Goal: Task Accomplishment & Management: Manage account settings

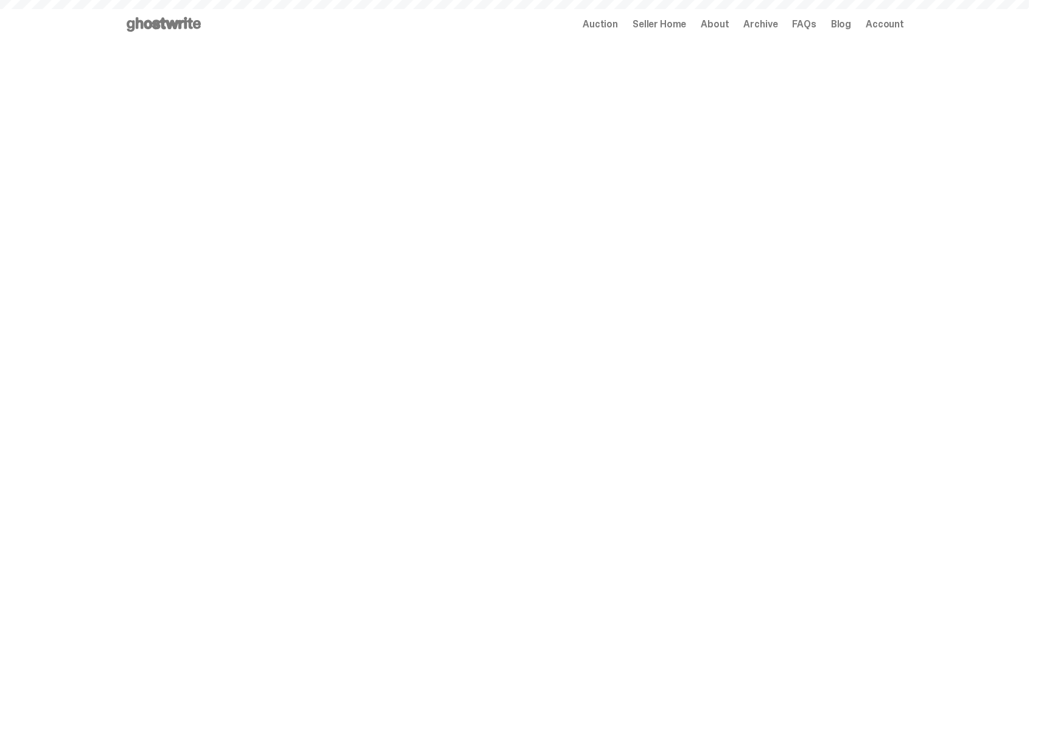
click at [771, 25] on span "Archive" at bounding box center [760, 24] width 34 height 10
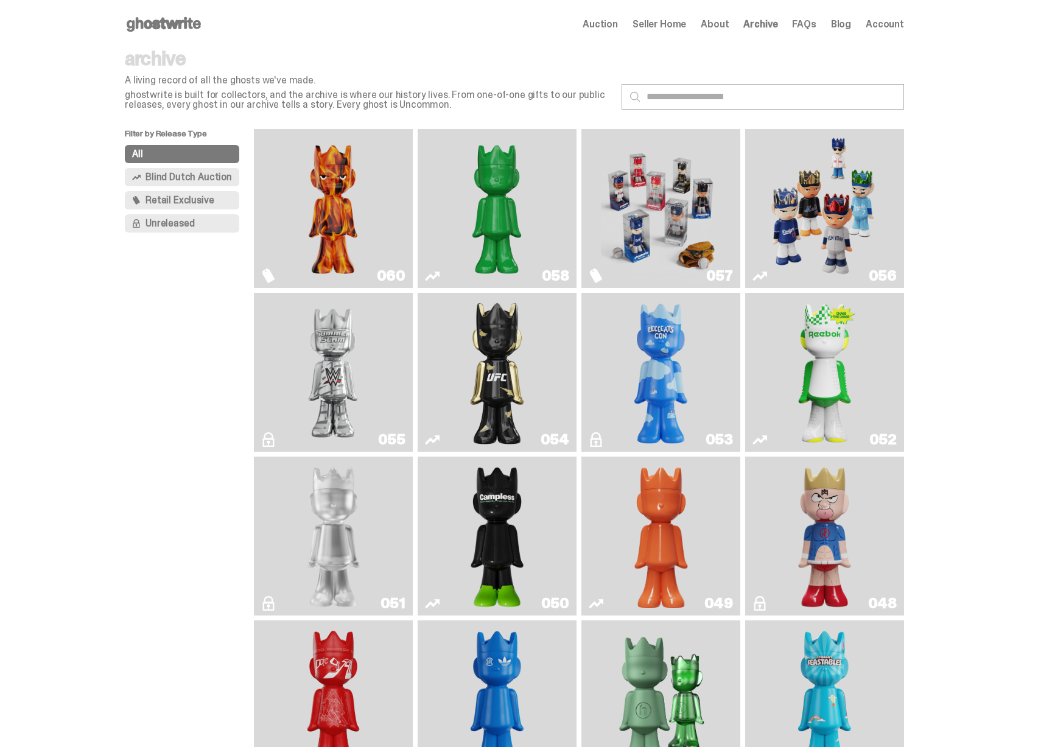
click at [686, 27] on span "Seller Home" at bounding box center [659, 24] width 54 height 10
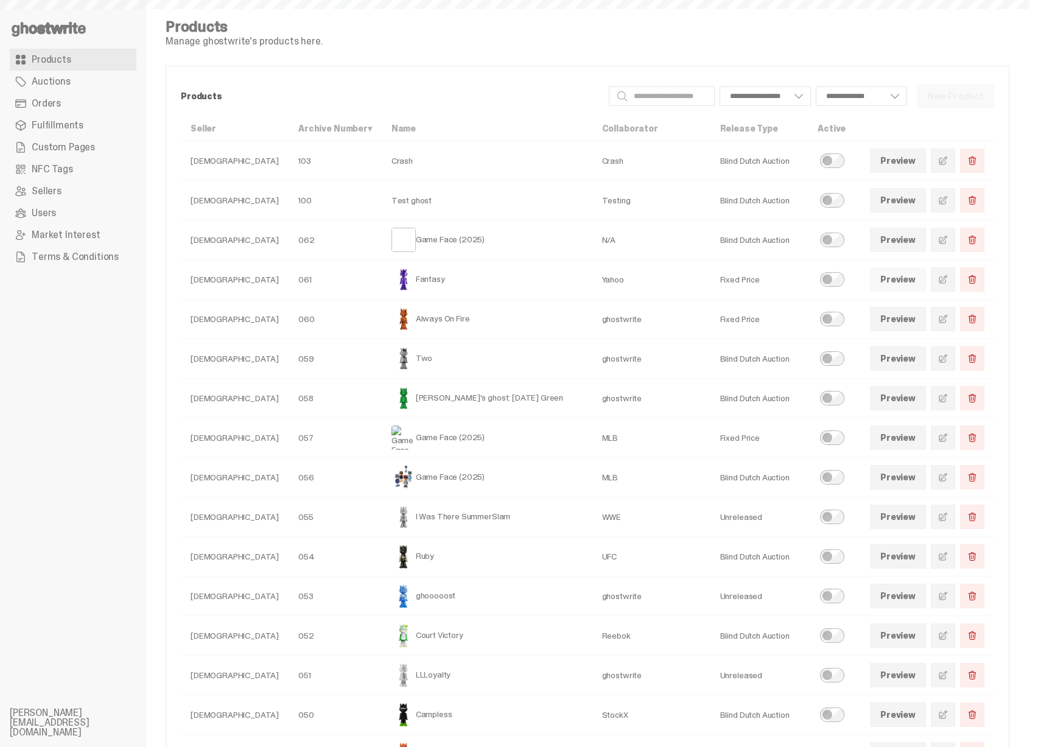
select select
click at [904, 279] on link "Preview" at bounding box center [898, 279] width 56 height 24
click at [67, 67] on link "Products" at bounding box center [73, 60] width 127 height 22
click at [60, 134] on link "Fulfillments" at bounding box center [73, 125] width 127 height 22
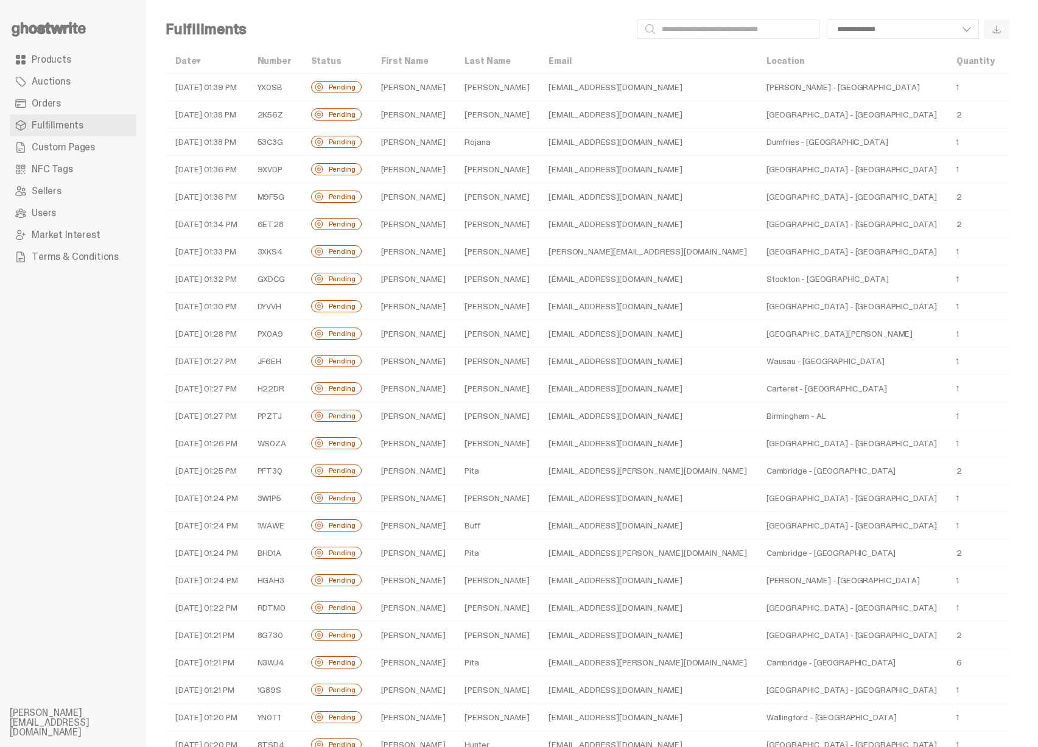
click at [83, 105] on link "Orders" at bounding box center [73, 104] width 127 height 22
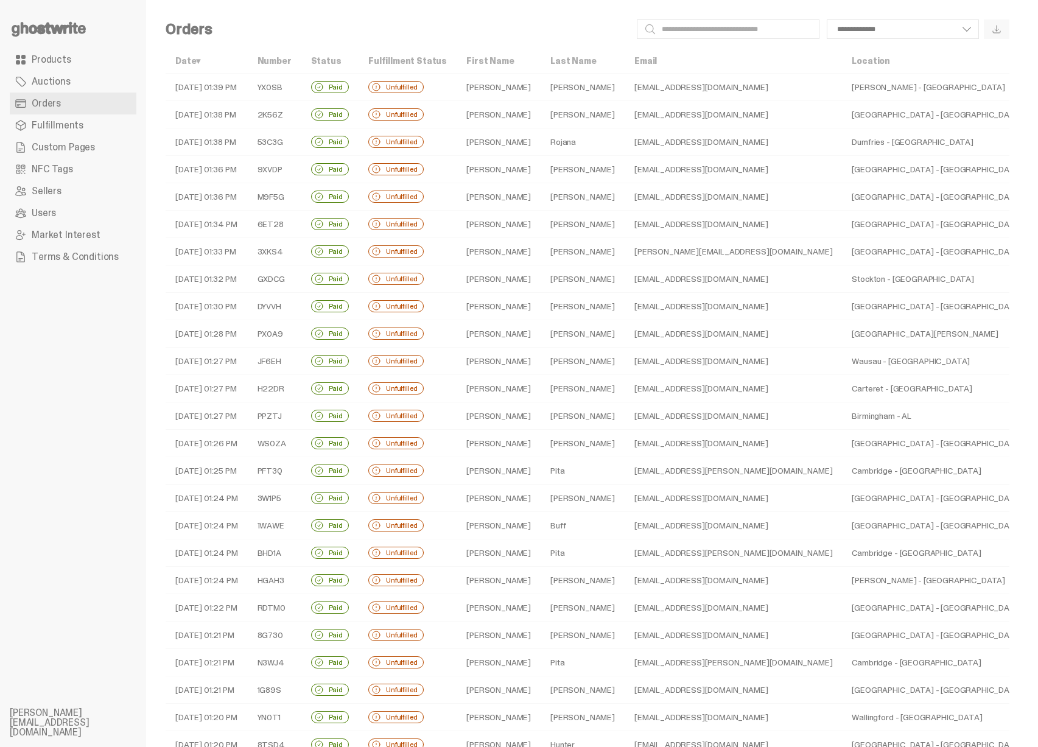
click at [61, 148] on span "Custom Pages" at bounding box center [63, 147] width 63 height 10
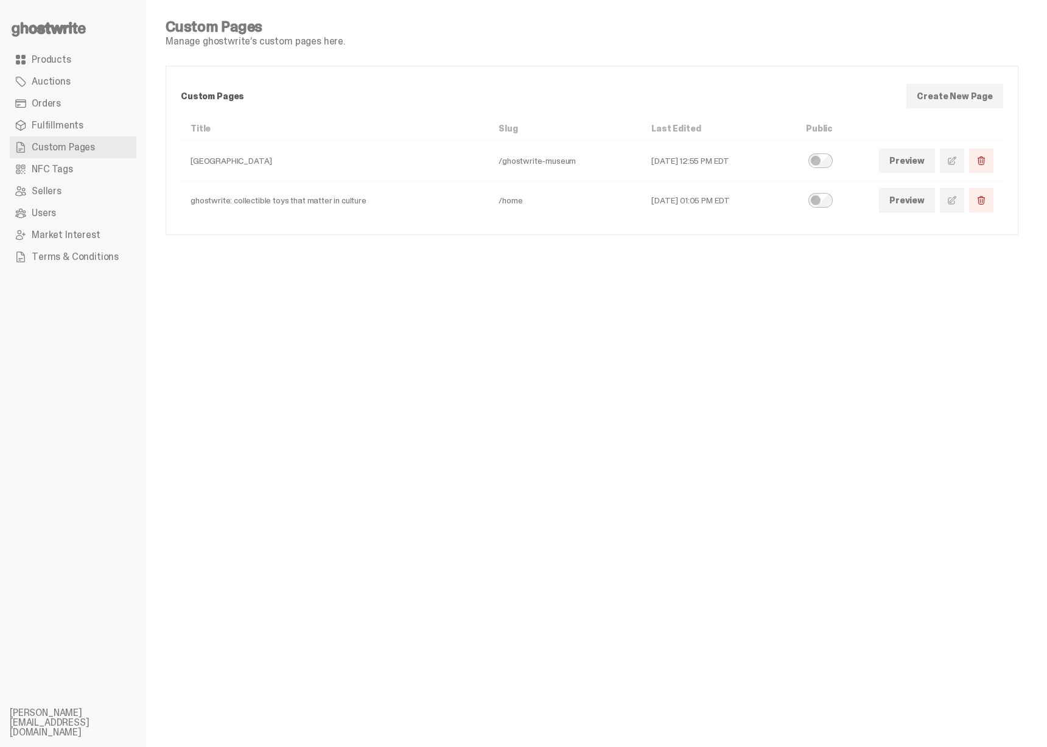
click at [85, 159] on link "NFC Tags" at bounding box center [73, 169] width 127 height 22
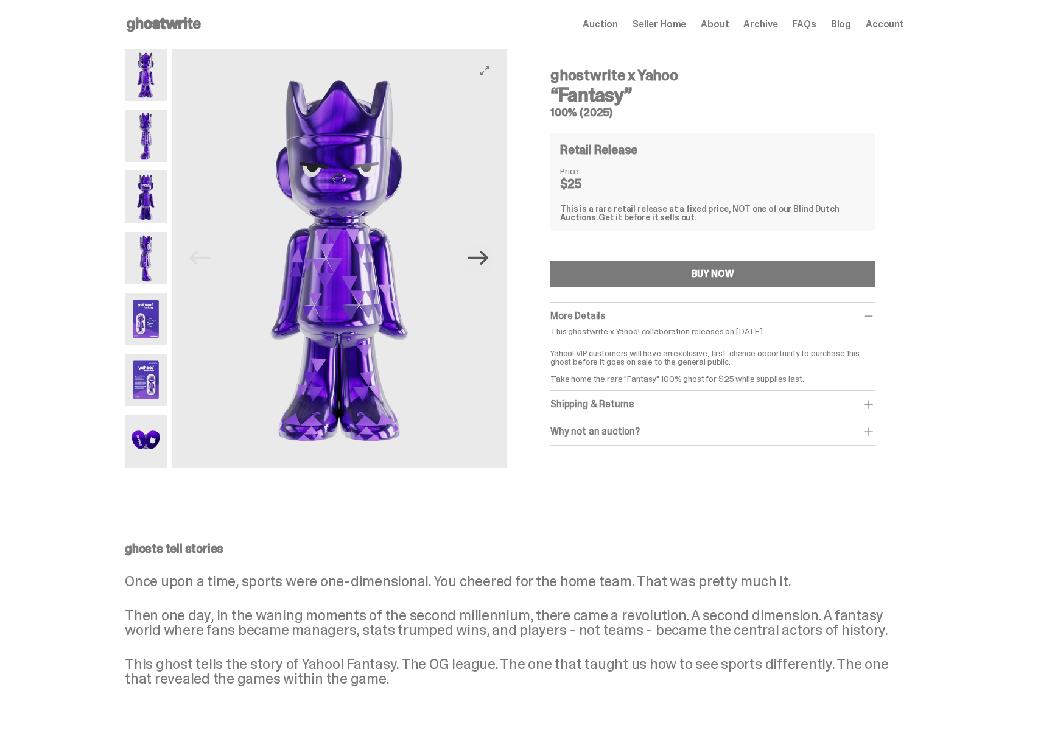
click at [489, 267] on icon "Next" at bounding box center [477, 257] width 21 height 21
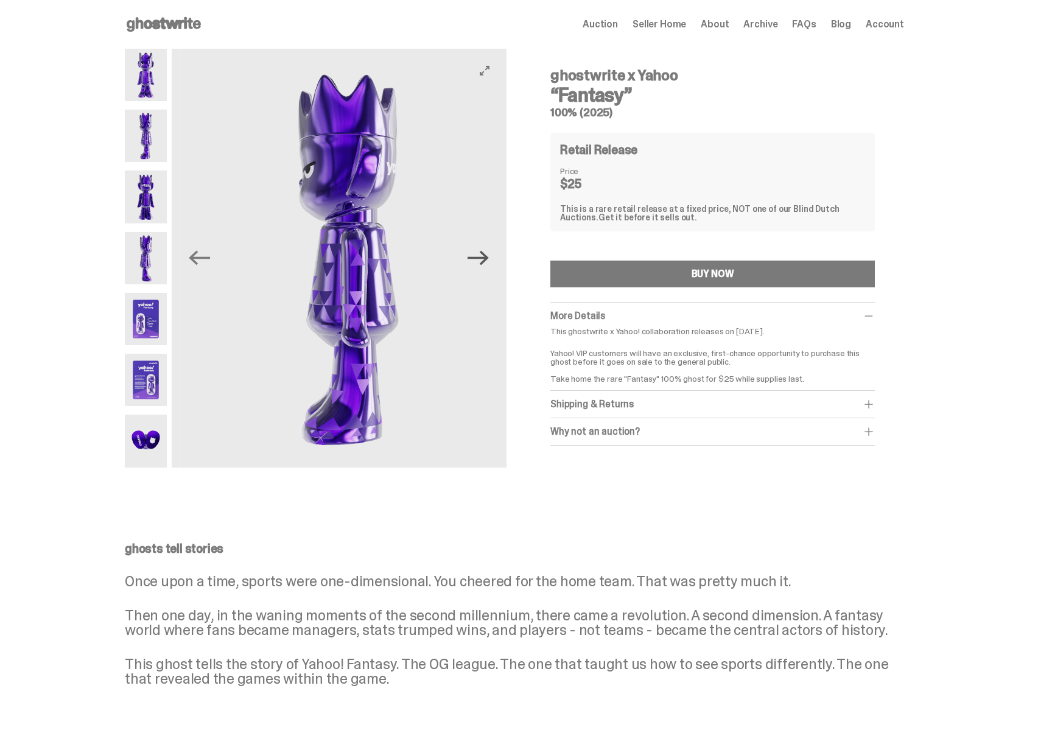
click at [487, 265] on icon "Next" at bounding box center [477, 257] width 21 height 21
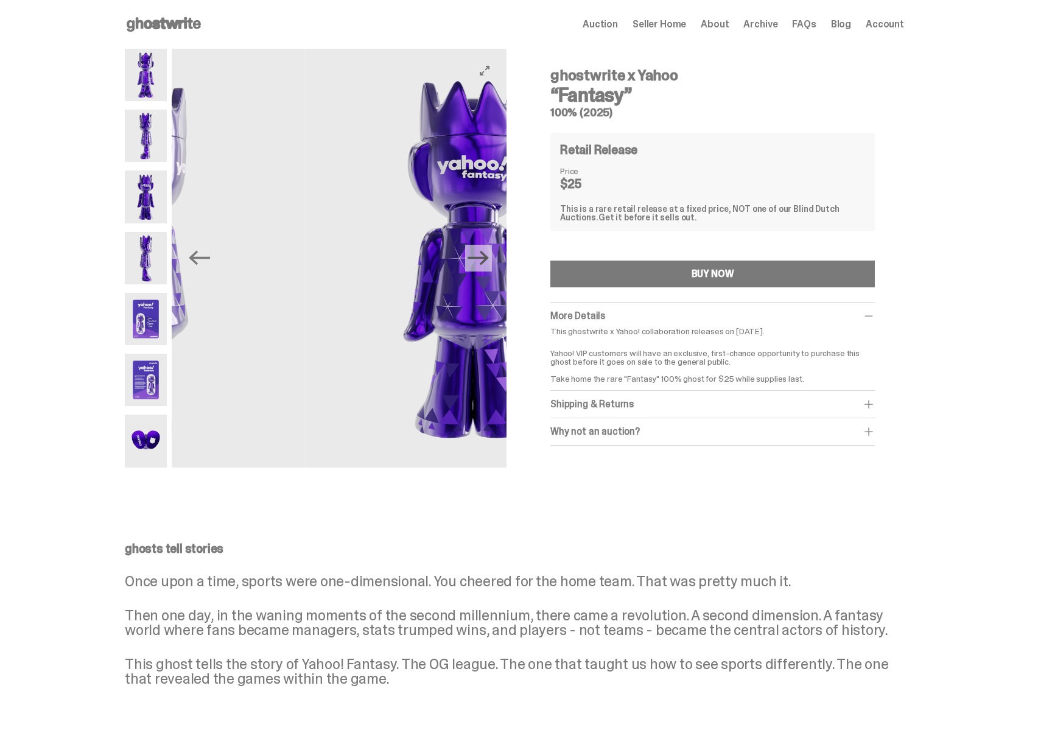
click at [486, 265] on icon "Next" at bounding box center [477, 257] width 21 height 21
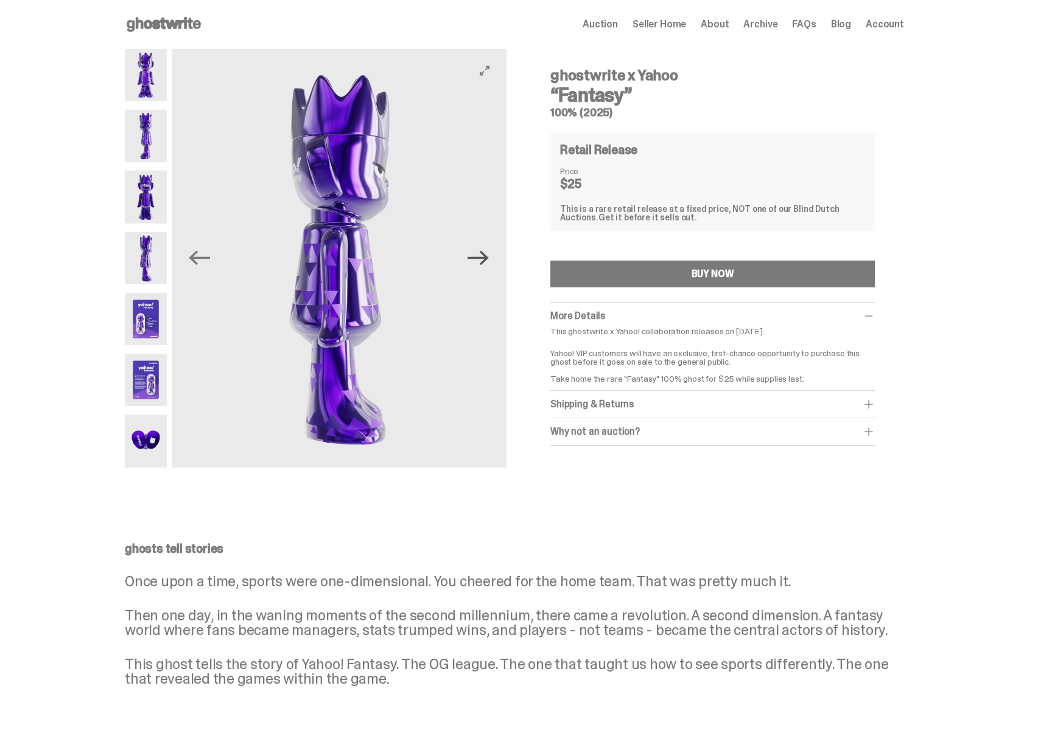
click at [486, 265] on icon "Next" at bounding box center [477, 257] width 21 height 21
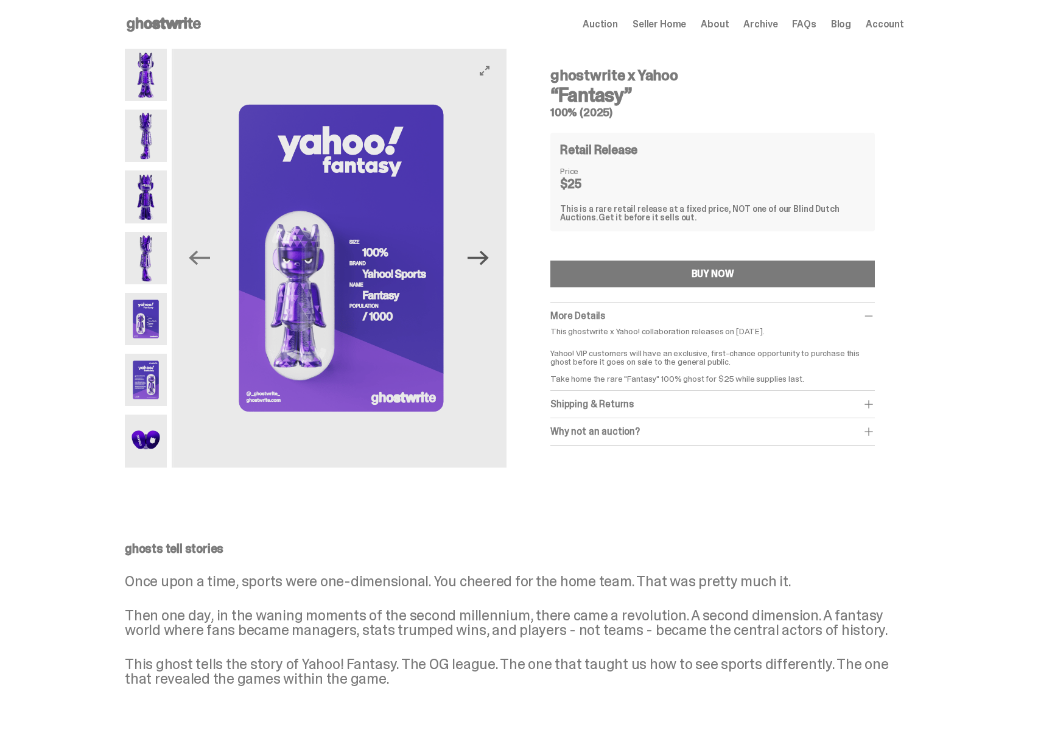
click at [486, 265] on icon "Next" at bounding box center [477, 257] width 21 height 21
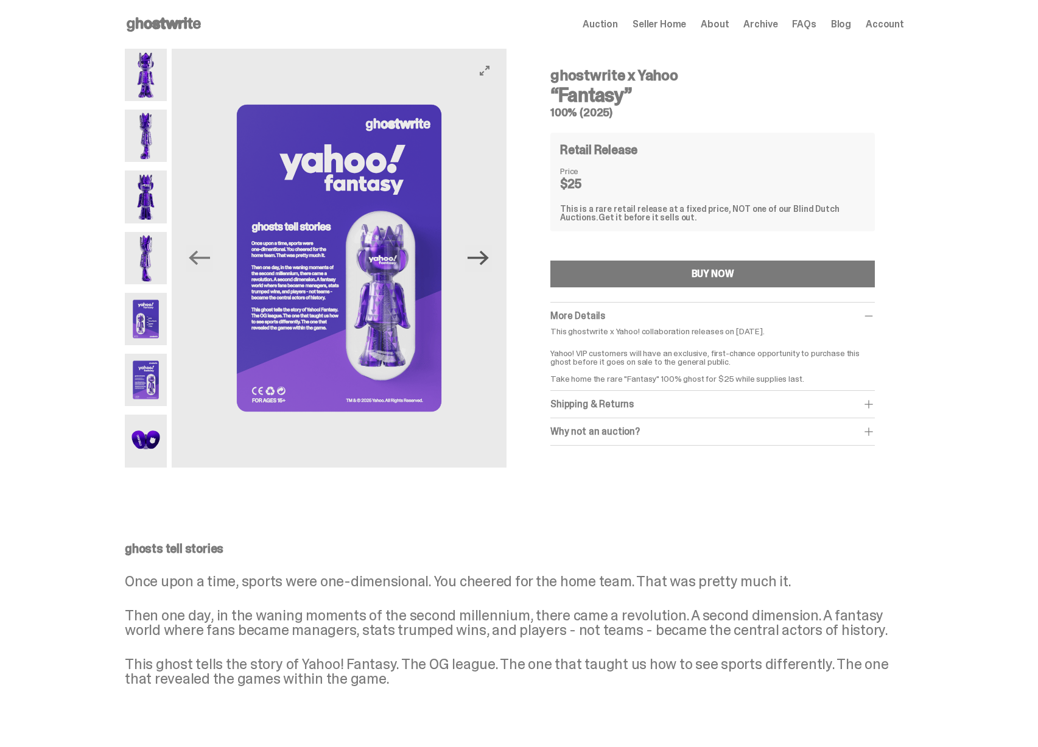
click at [486, 265] on icon "Next" at bounding box center [477, 257] width 21 height 21
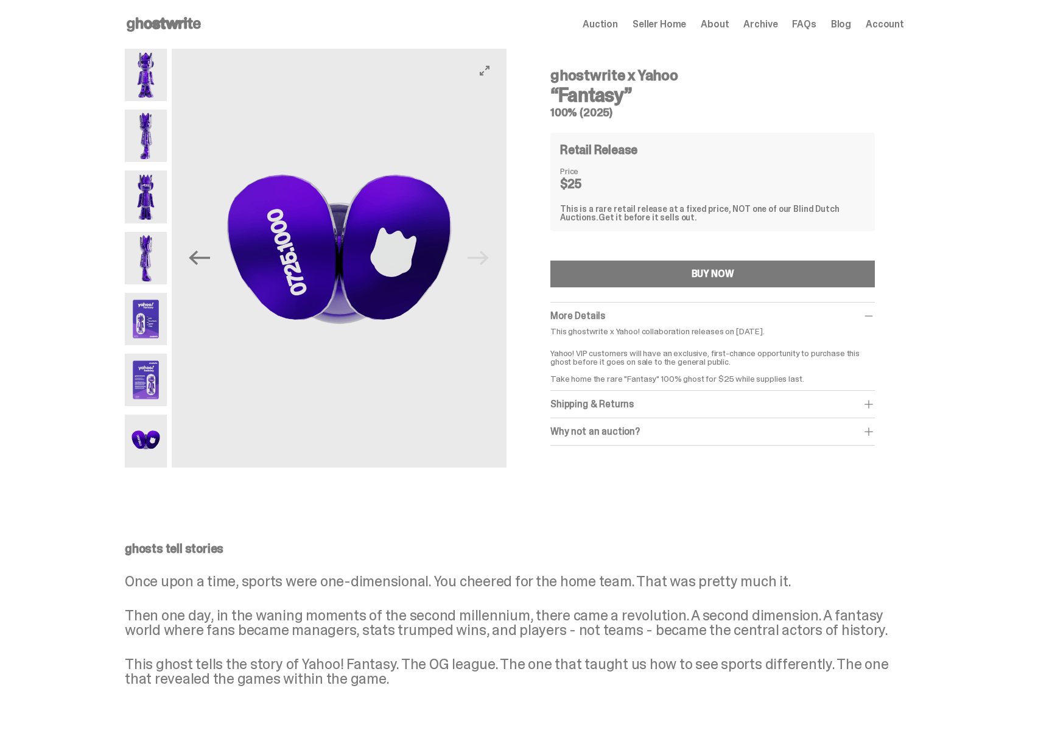
click at [486, 265] on img at bounding box center [339, 258] width 335 height 419
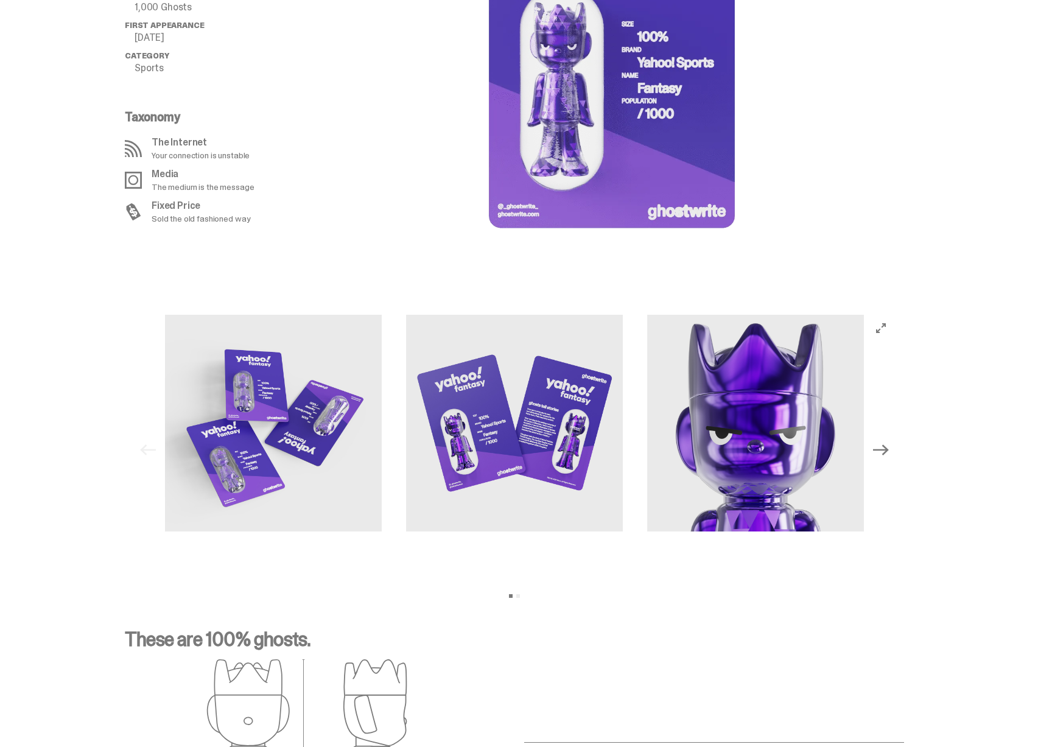
scroll to position [1044, 0]
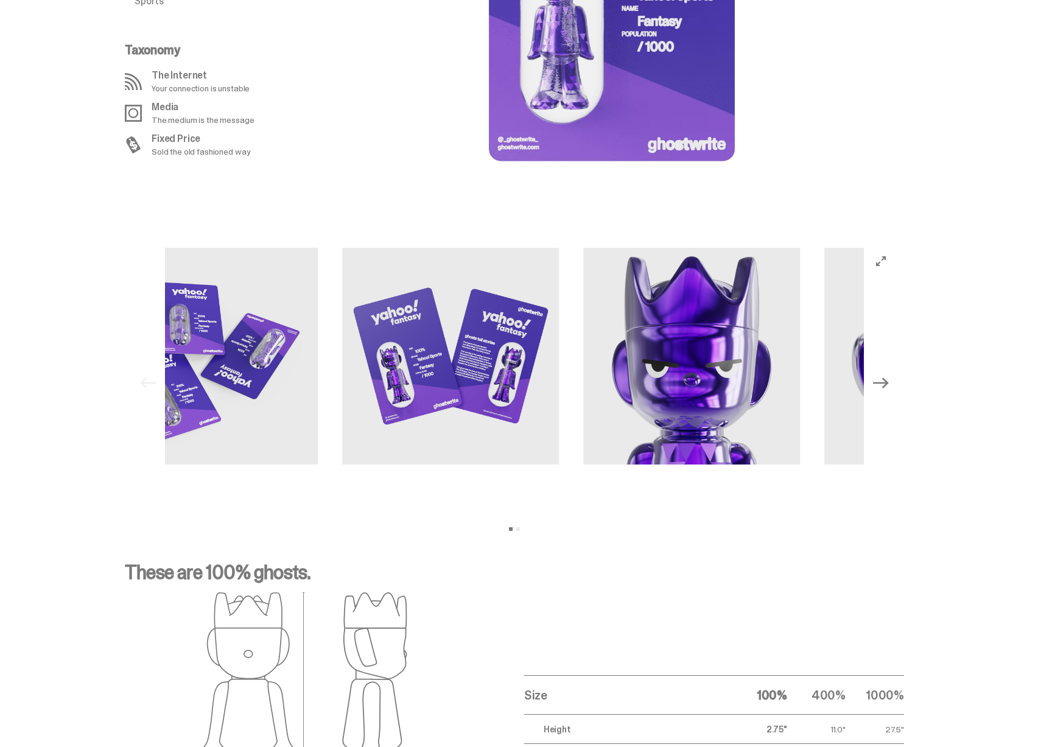
click at [477, 326] on img at bounding box center [450, 356] width 217 height 217
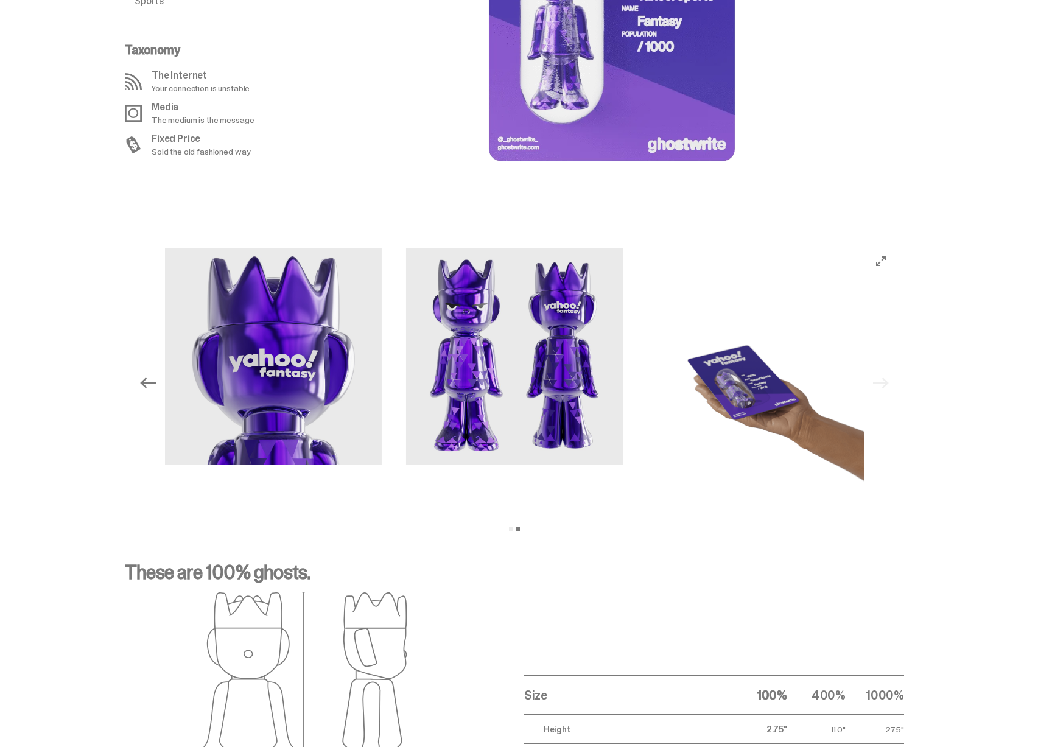
click at [530, 324] on img at bounding box center [514, 356] width 217 height 217
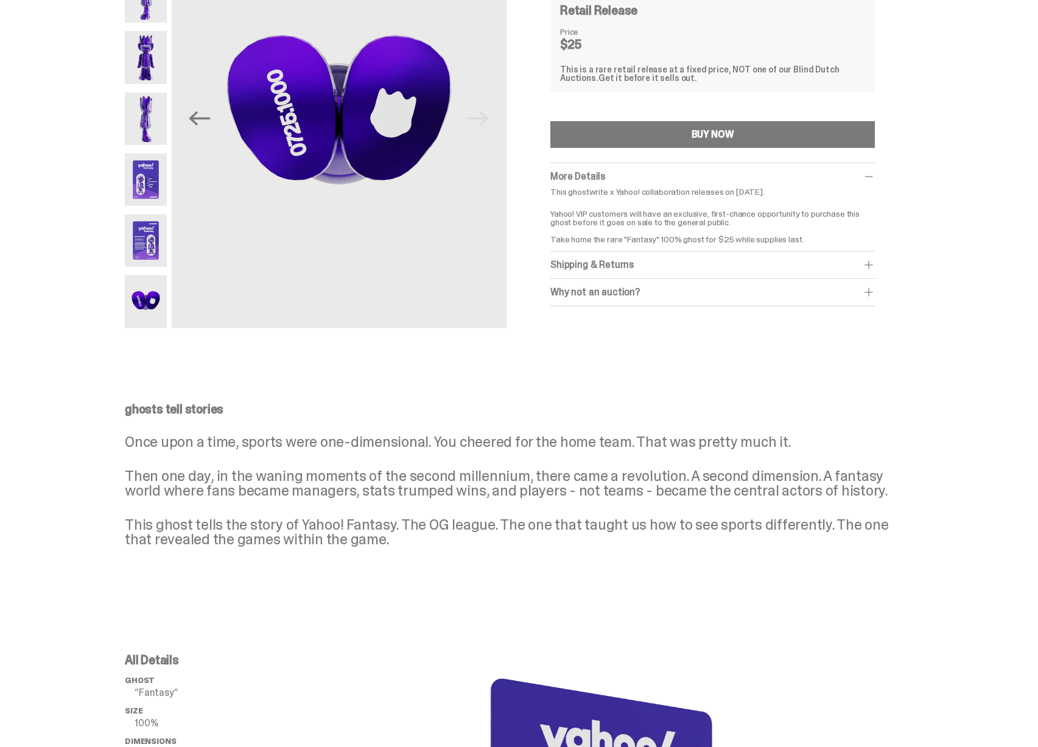
scroll to position [0, 0]
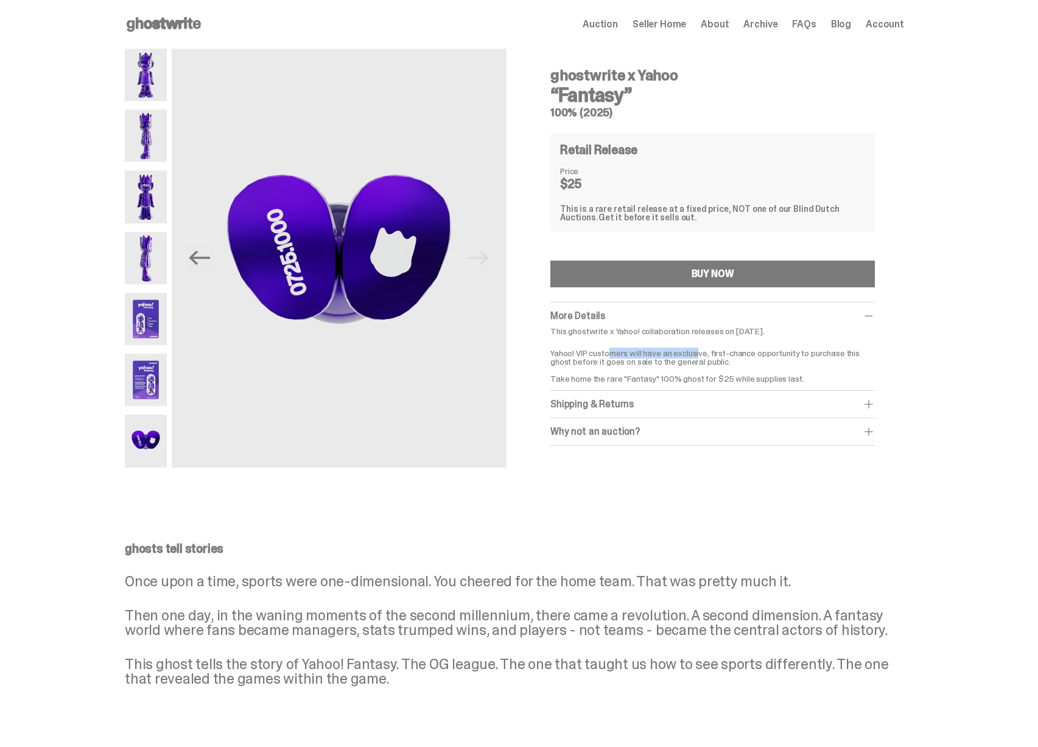
drag, startPoint x: 615, startPoint y: 355, endPoint x: 706, endPoint y: 353, distance: 91.3
click at [706, 353] on p "Yahoo! VIP customers will have an exclusive, first-chance opportunity to purcha…" at bounding box center [712, 361] width 324 height 43
click at [159, 212] on img at bounding box center [146, 196] width 42 height 52
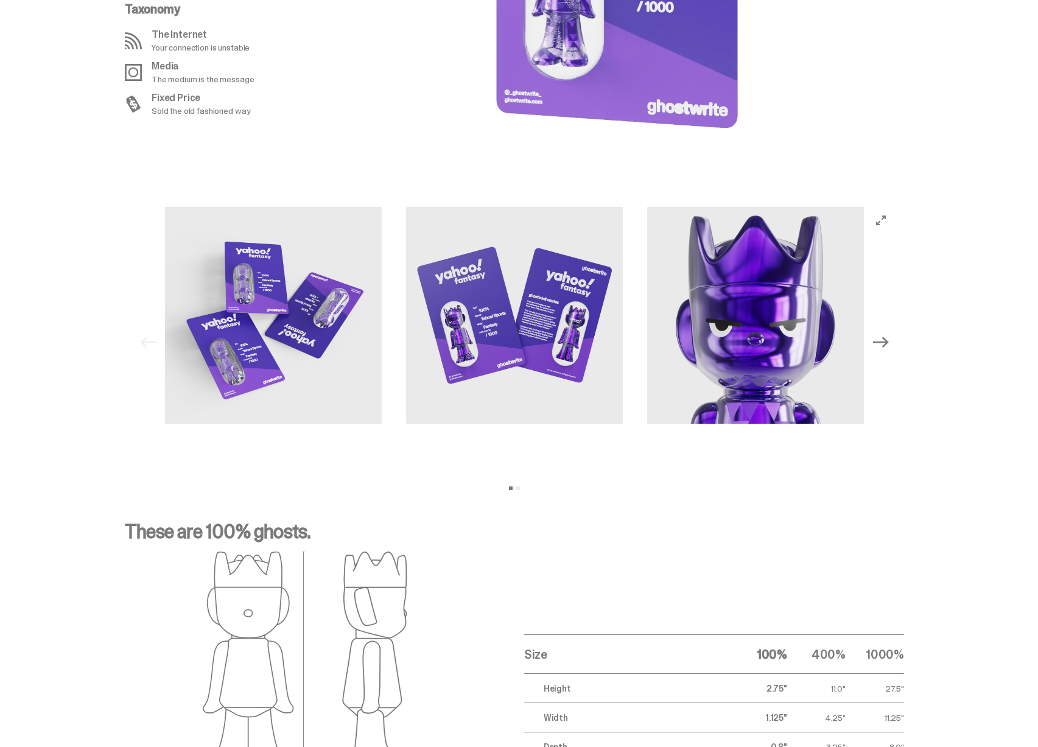
scroll to position [1248, 0]
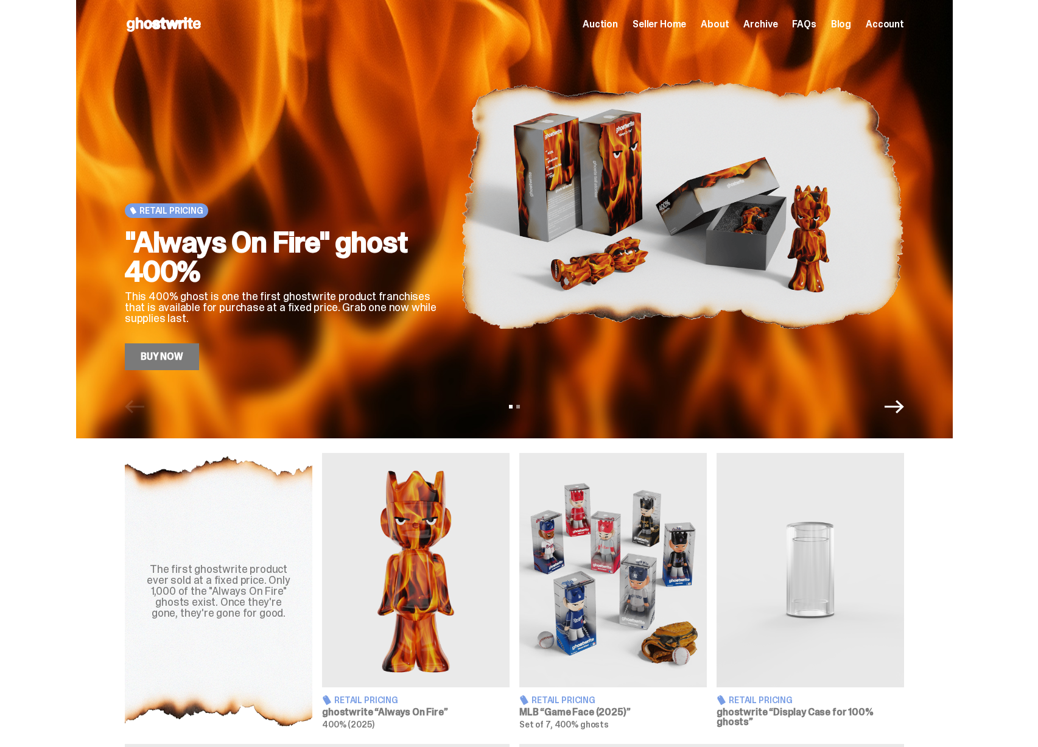
click at [166, 30] on icon at bounding box center [164, 24] width 78 height 19
click at [614, 28] on span "Auction" at bounding box center [599, 24] width 35 height 10
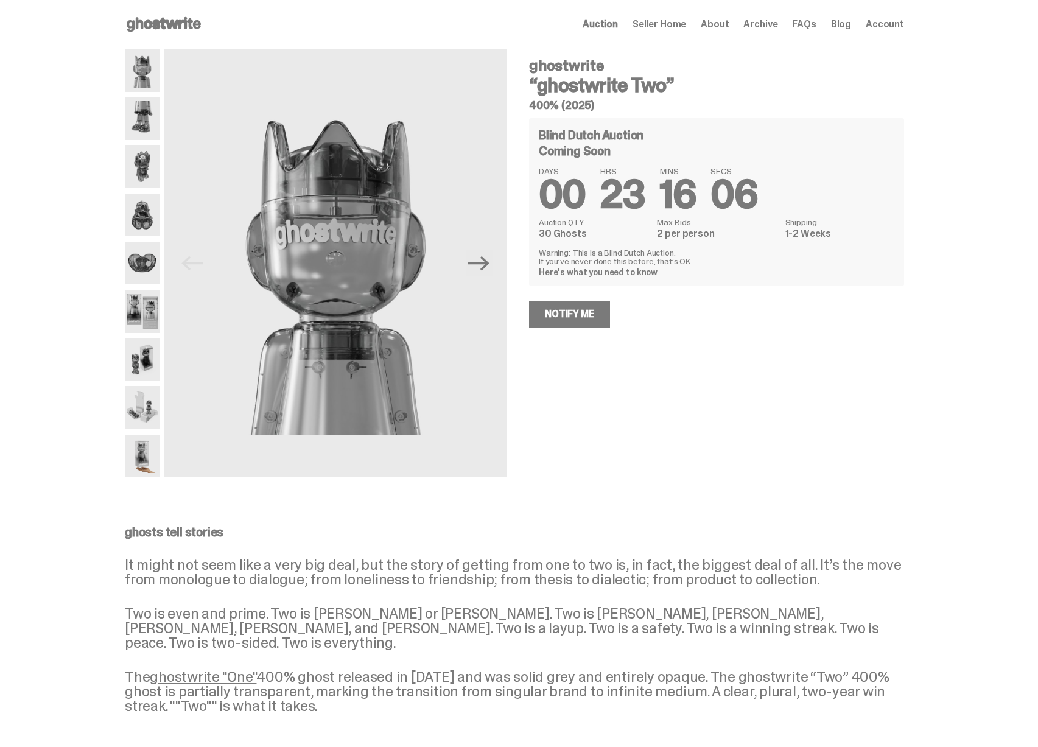
click at [188, 24] on use at bounding box center [164, 24] width 74 height 15
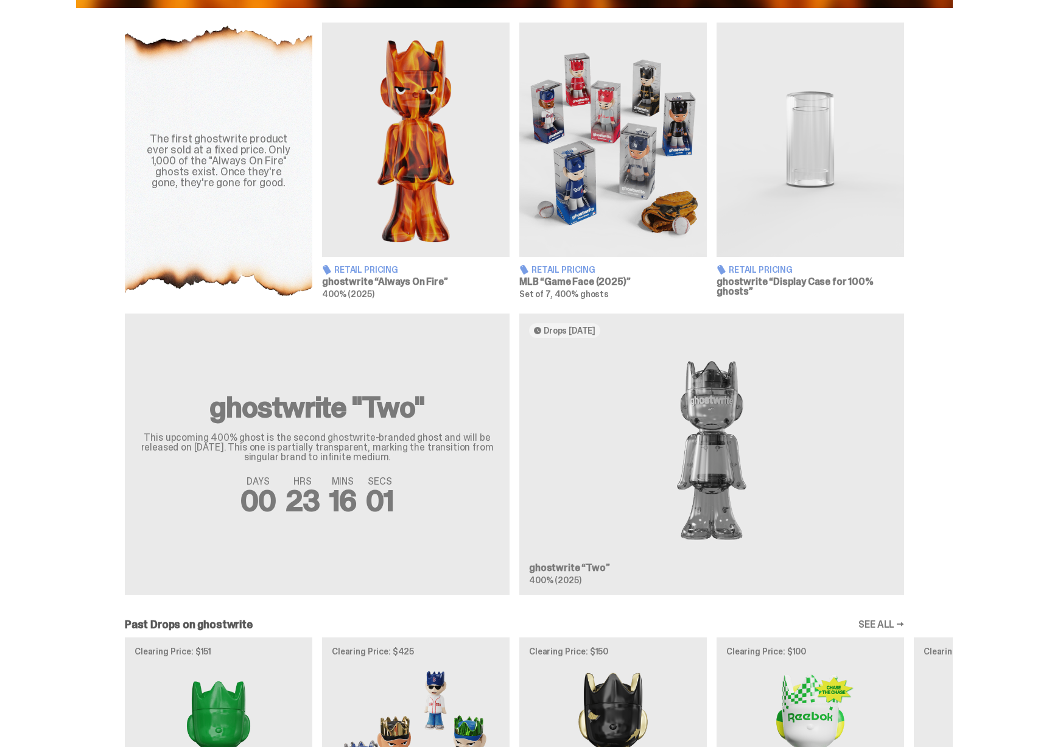
scroll to position [189, 0]
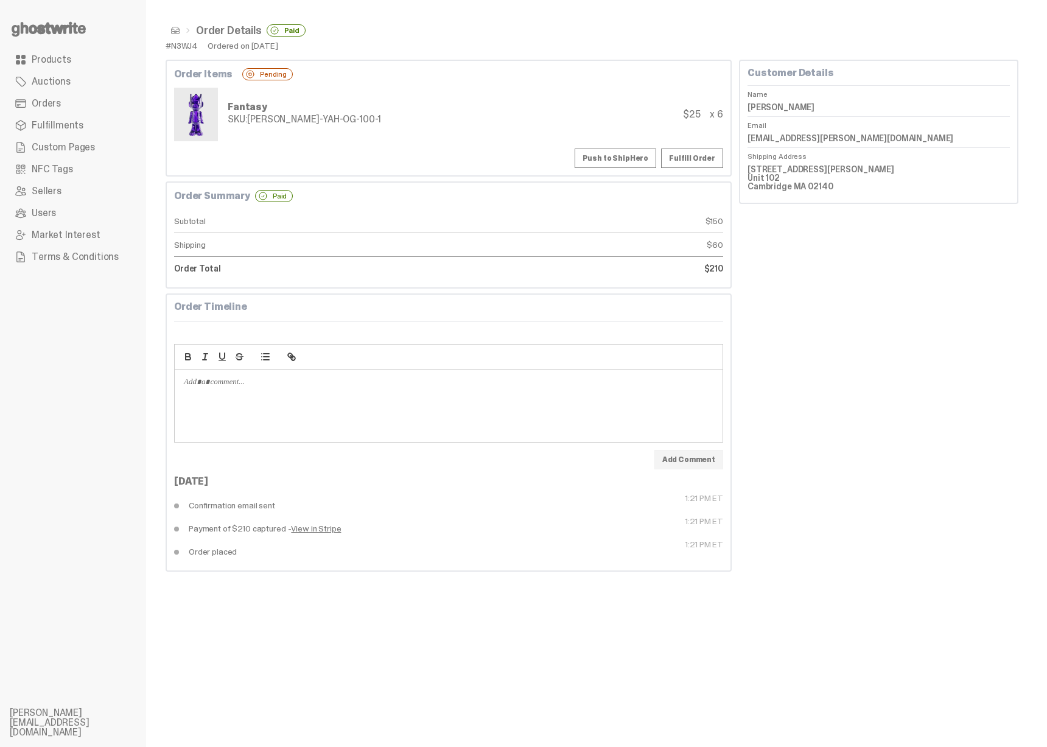
click at [83, 103] on link "Orders" at bounding box center [73, 104] width 127 height 22
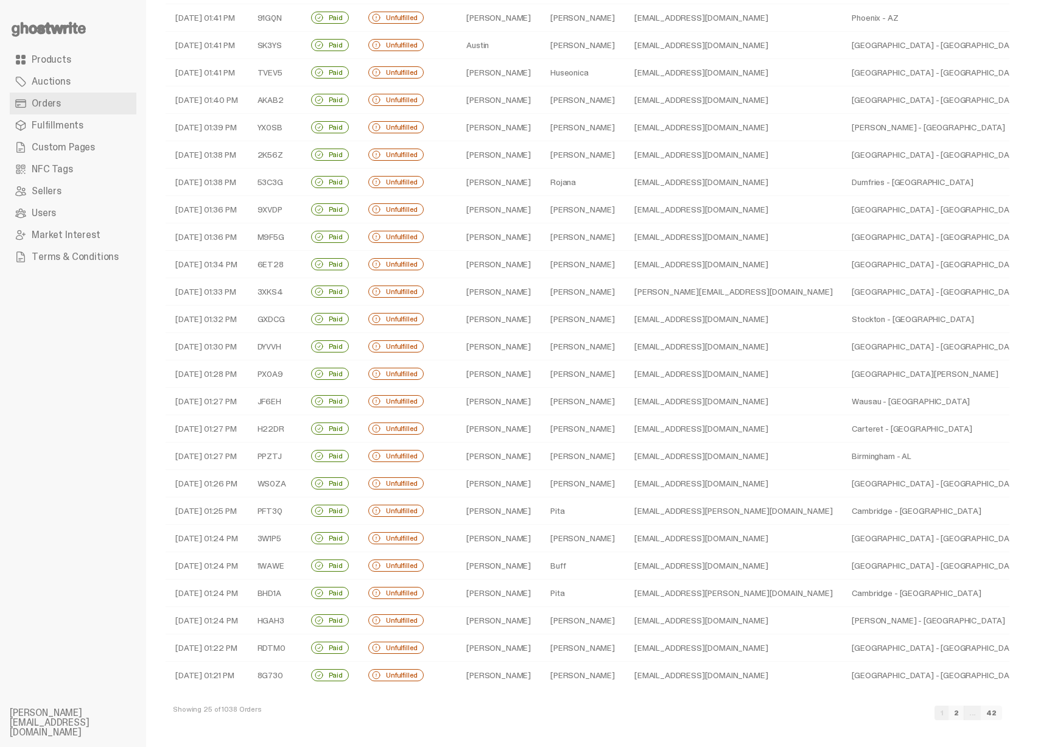
scroll to position [79, 0]
click at [964, 715] on link "2" at bounding box center [956, 712] width 16 height 15
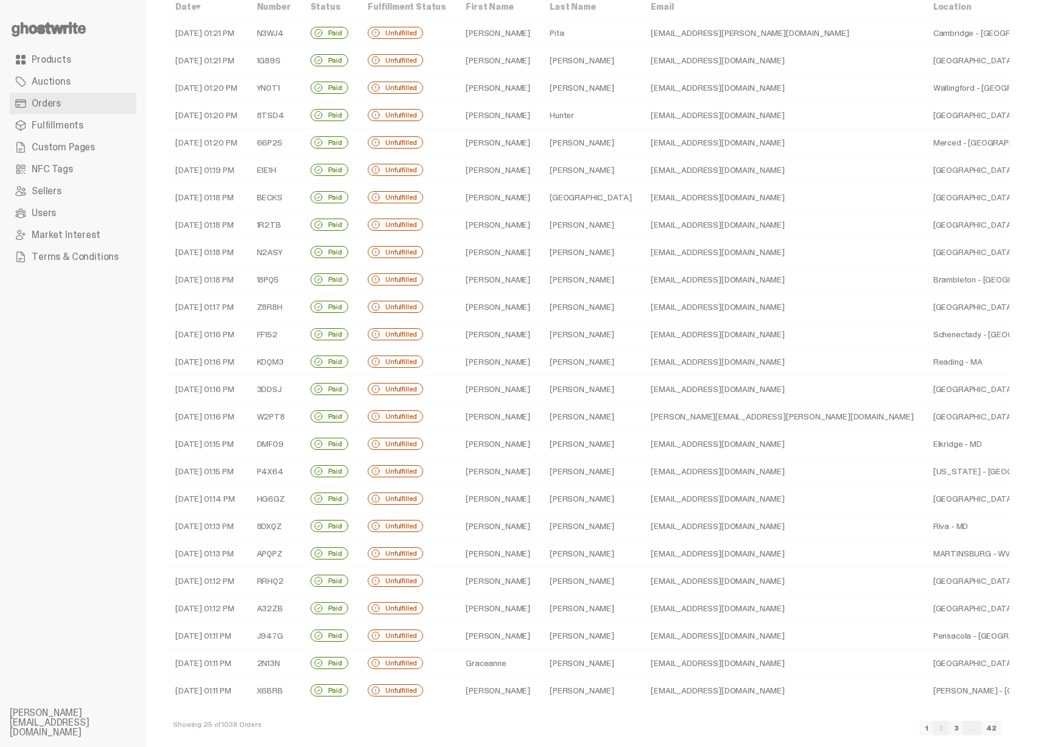
scroll to position [79, 0]
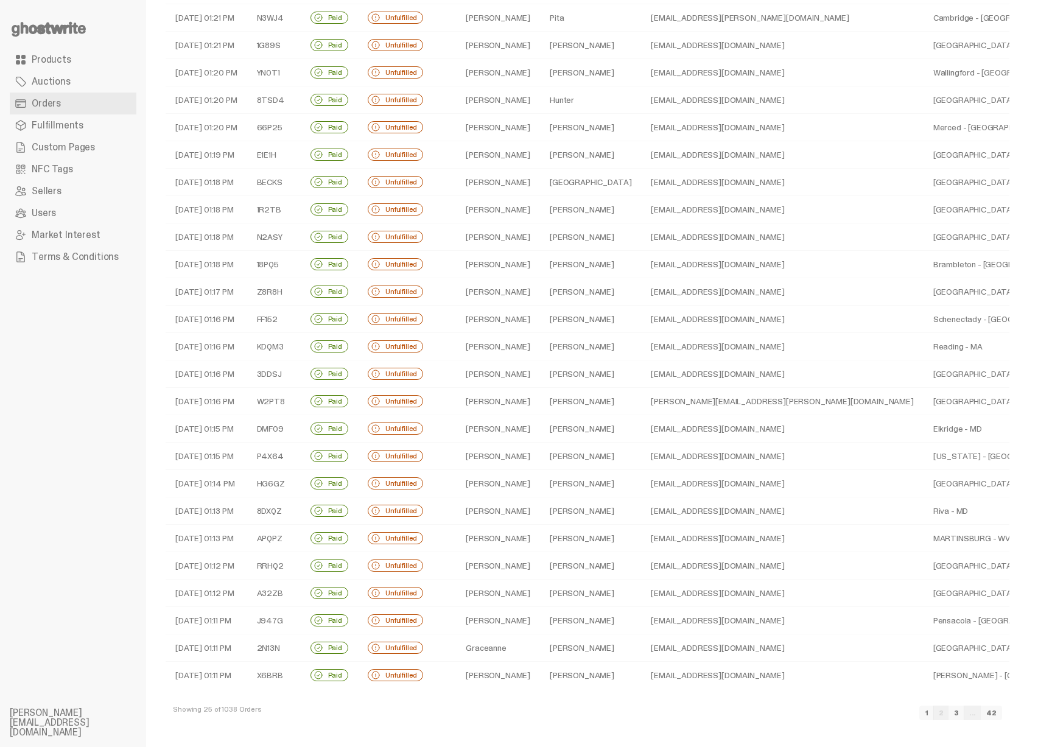
click at [964, 717] on link "3" at bounding box center [956, 712] width 16 height 15
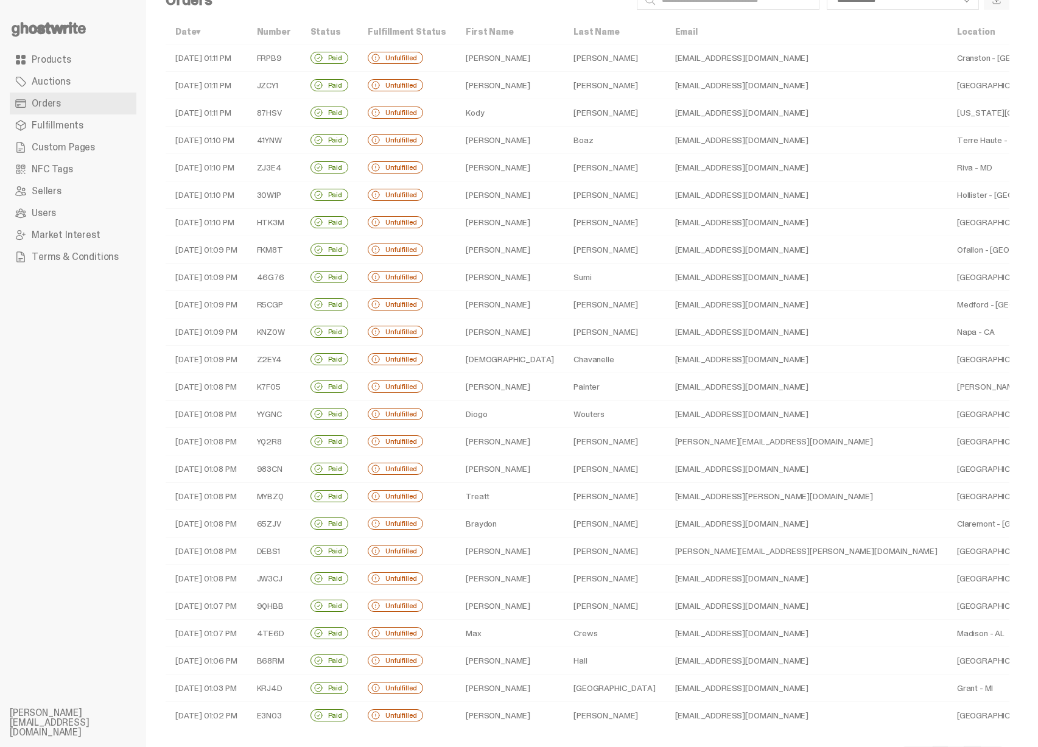
scroll to position [79, 0]
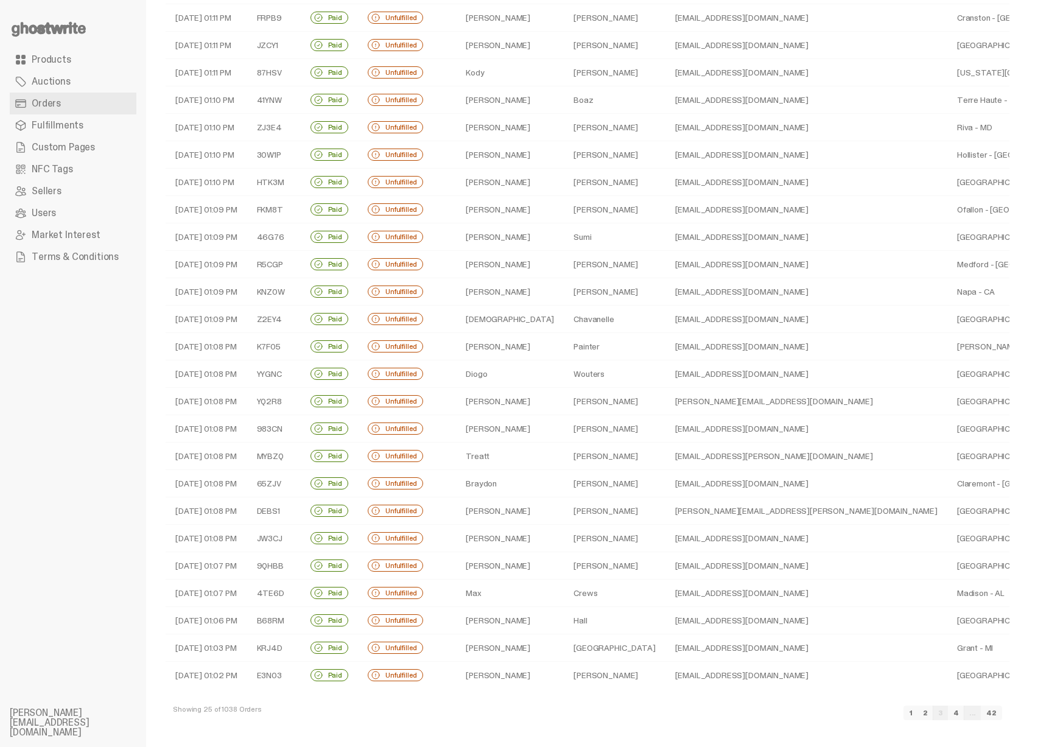
click at [964, 717] on link "4" at bounding box center [956, 712] width 16 height 15
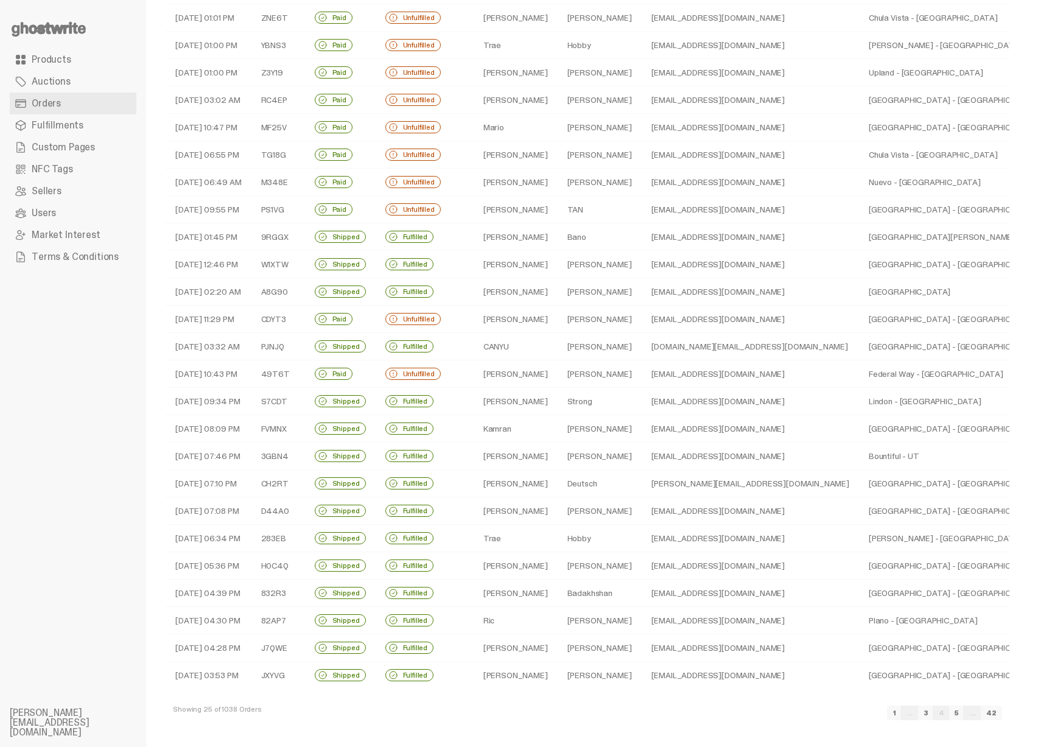
scroll to position [79, 0]
click at [934, 714] on link "3" at bounding box center [926, 712] width 16 height 15
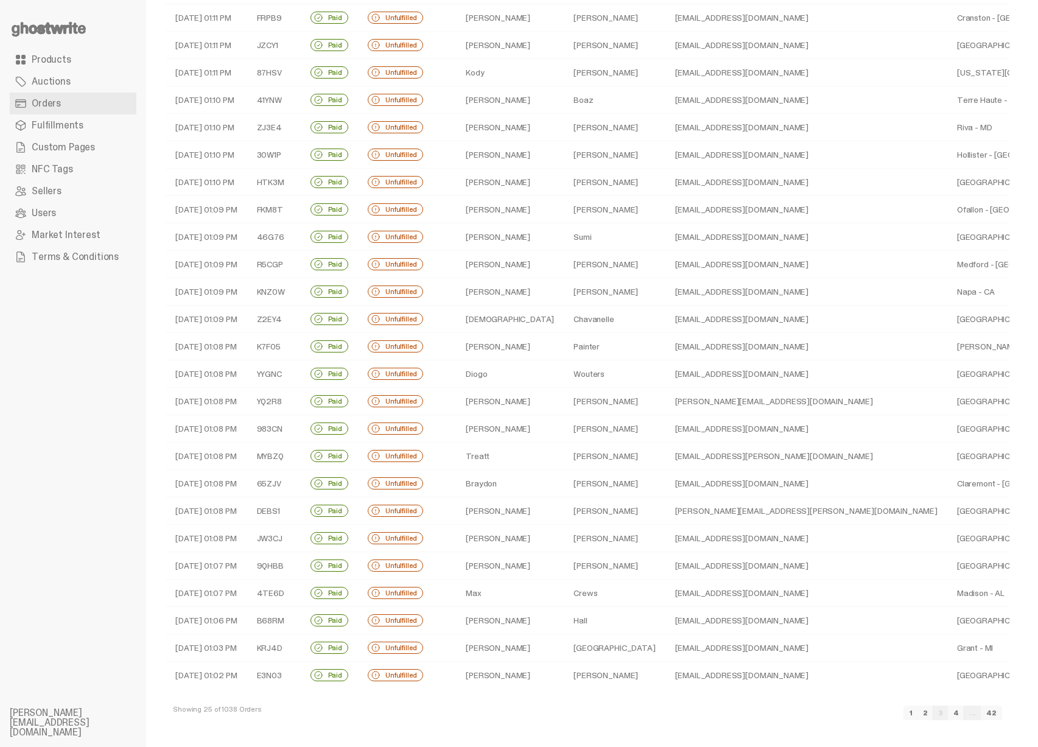
scroll to position [79, 0]
click at [933, 715] on link "2" at bounding box center [925, 712] width 16 height 15
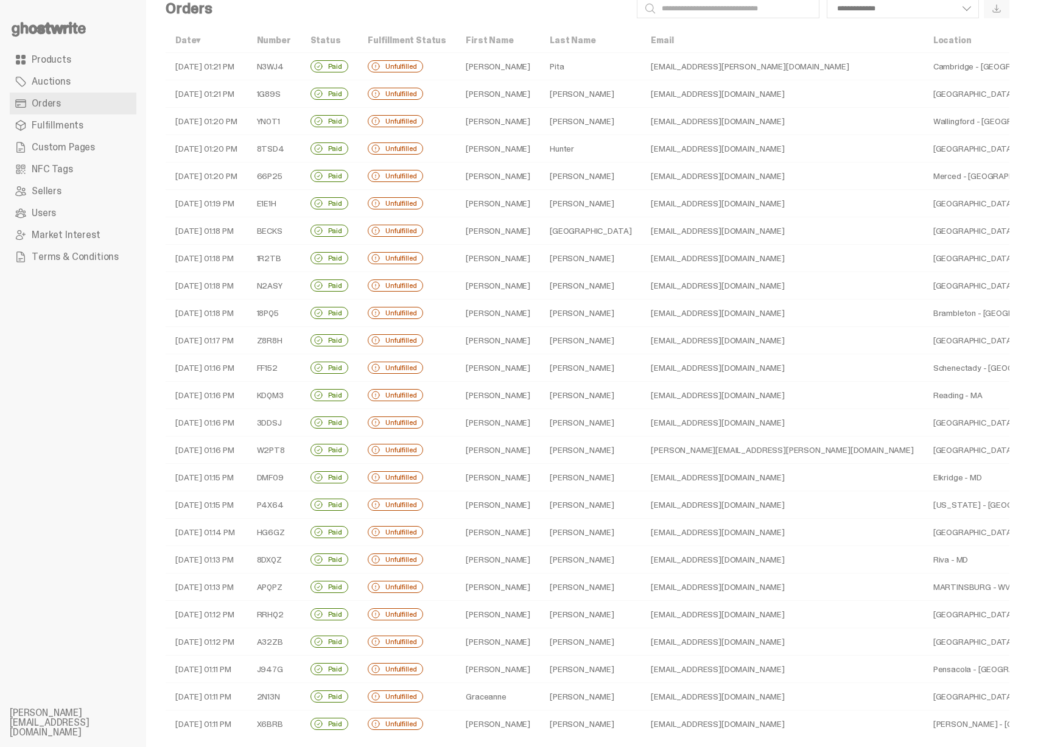
scroll to position [79, 0]
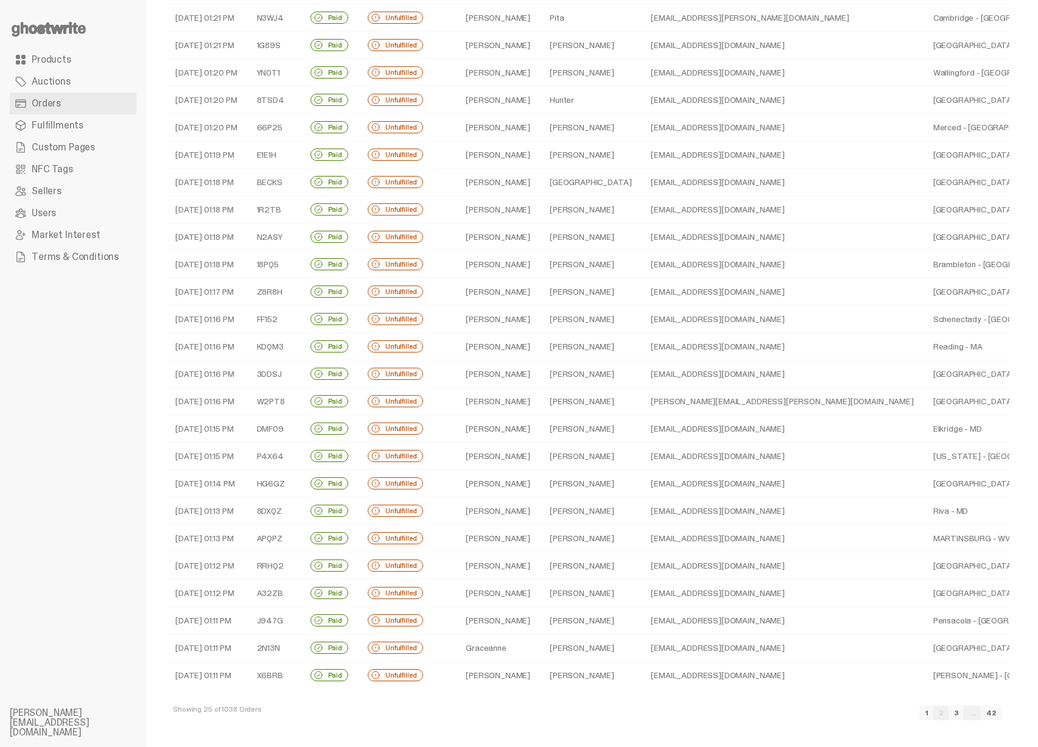
click at [934, 716] on link "1" at bounding box center [926, 712] width 15 height 15
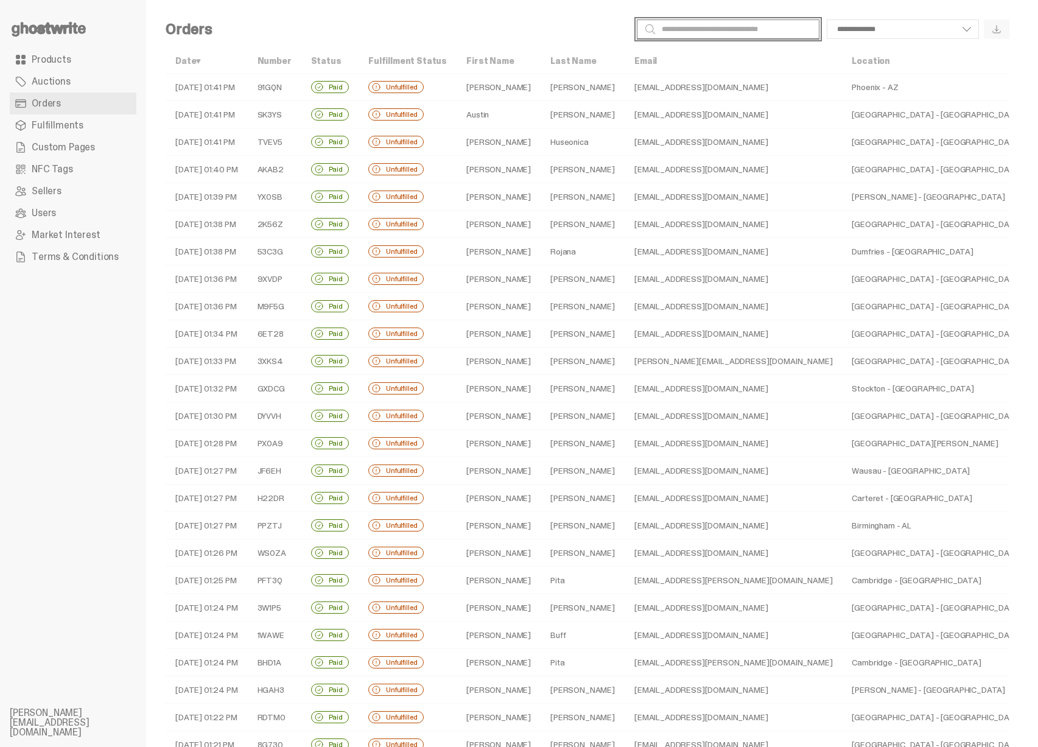
click at [727, 32] on input "Search" at bounding box center [728, 28] width 183 height 19
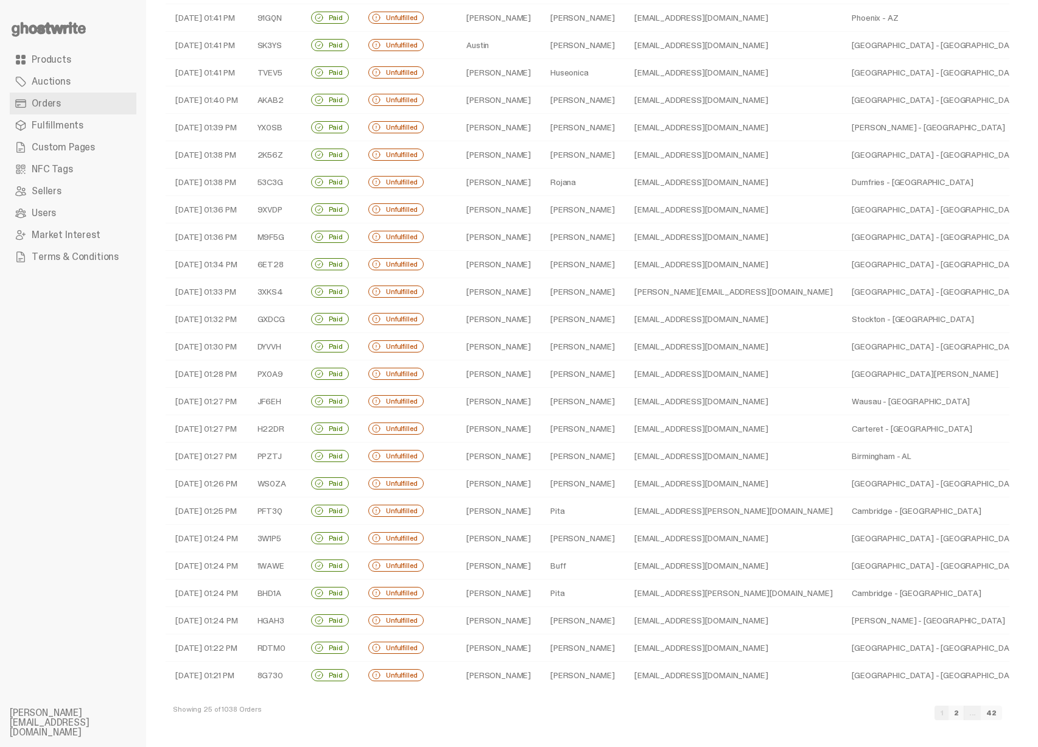
scroll to position [79, 0]
click at [964, 711] on link "2" at bounding box center [956, 712] width 16 height 15
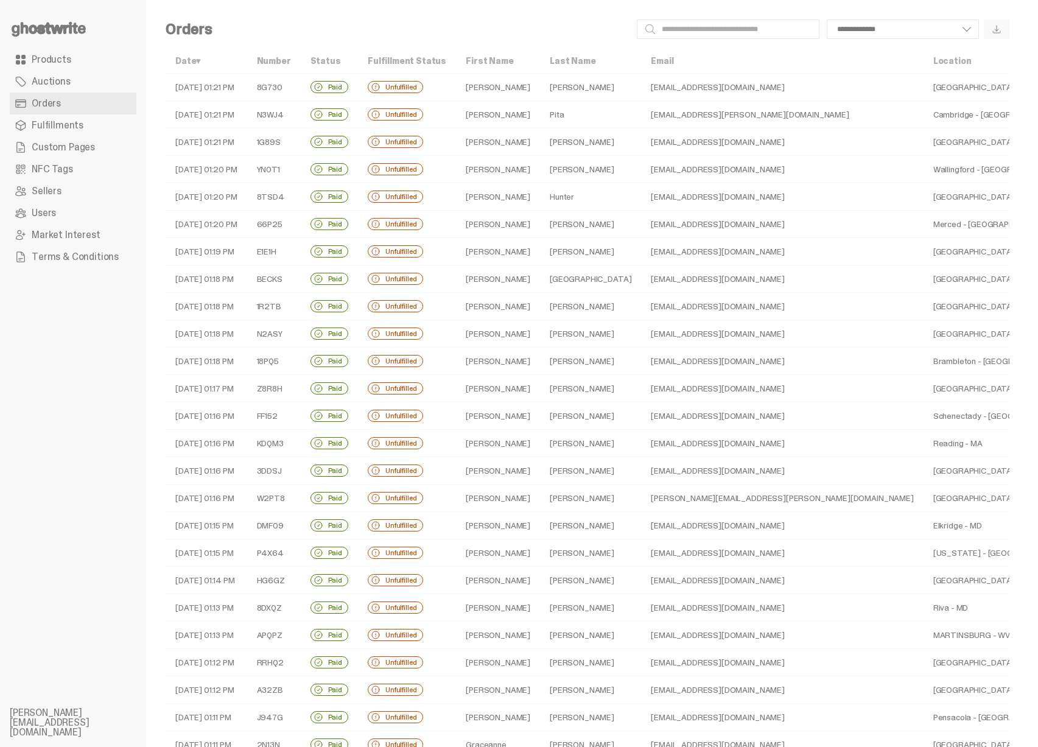
click at [69, 24] on icon at bounding box center [49, 28] width 78 height 19
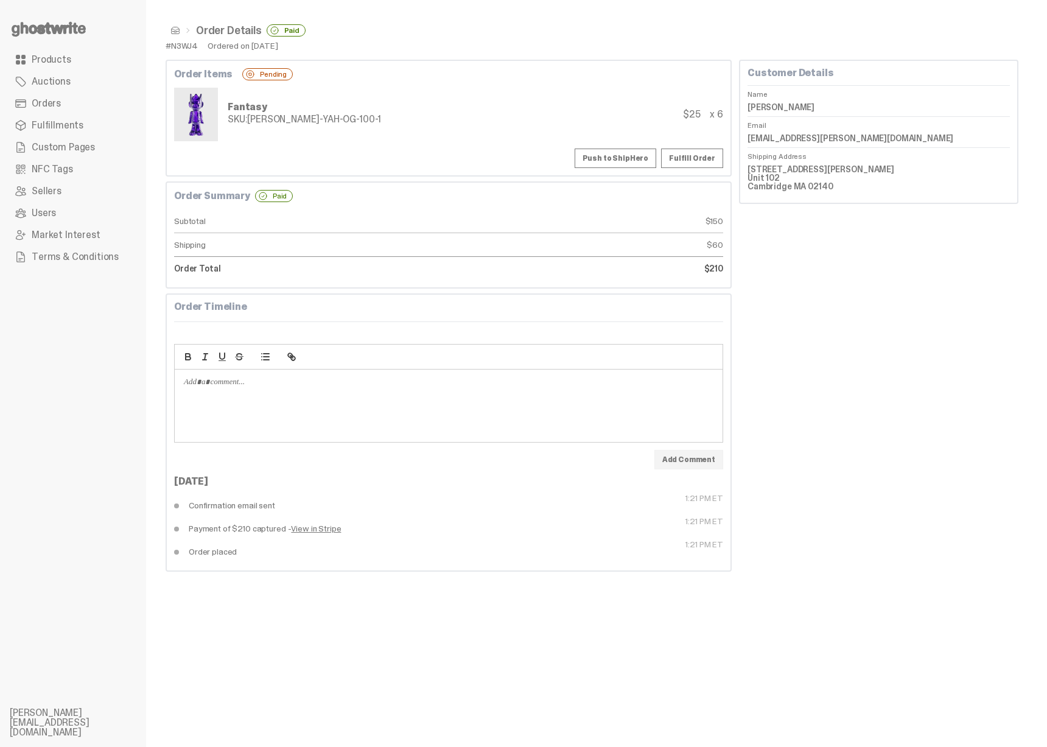
click at [763, 108] on dd "[PERSON_NAME]" at bounding box center [878, 107] width 262 height 18
click at [801, 113] on dd "[PERSON_NAME]" at bounding box center [878, 107] width 262 height 18
copy dl "[PERSON_NAME]"
